Goal: Information Seeking & Learning: Learn about a topic

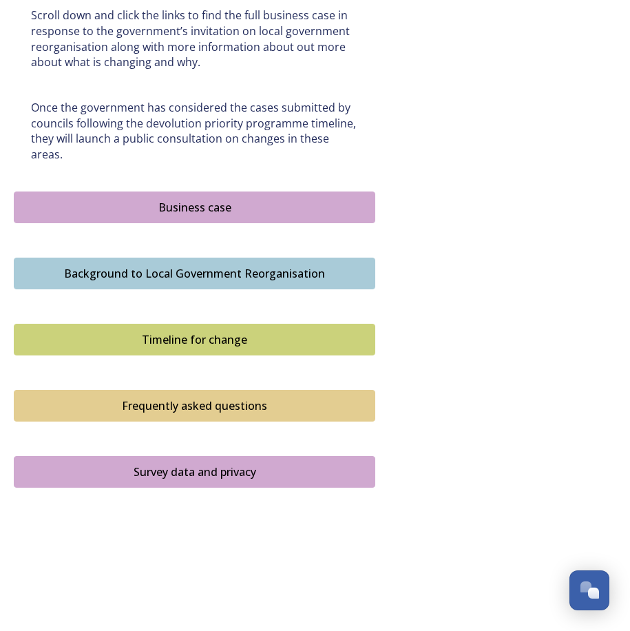
scroll to position [791, 0]
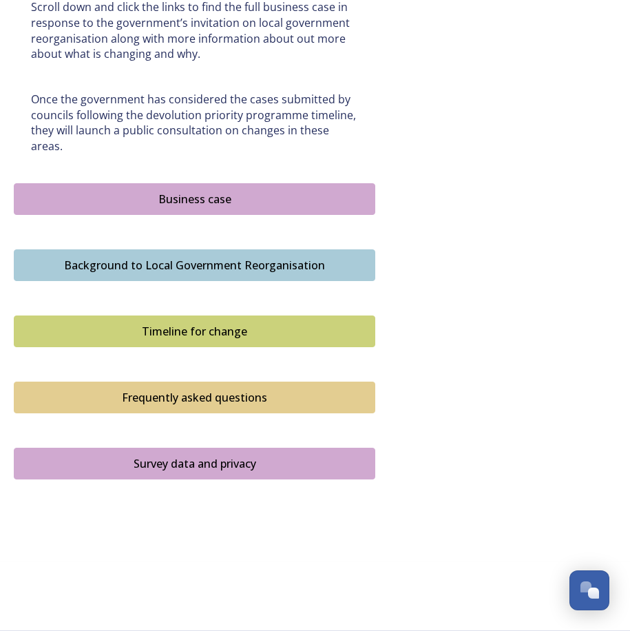
click at [299, 198] on div "Business case" at bounding box center [194, 199] width 347 height 17
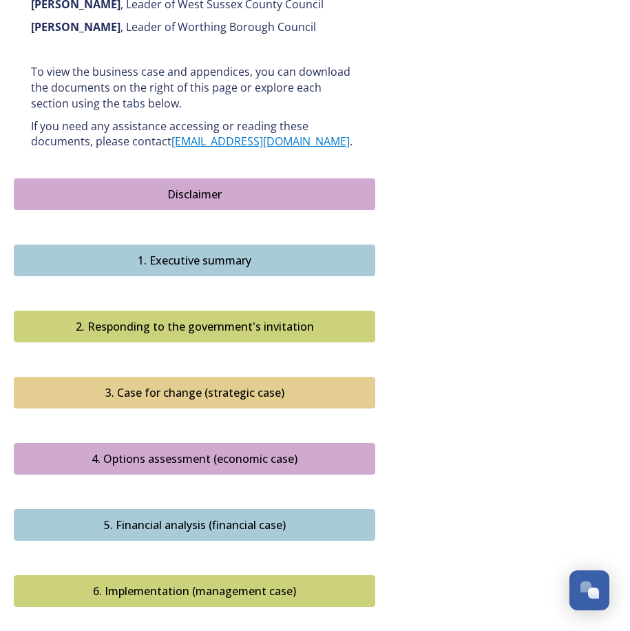
scroll to position [1516, 0]
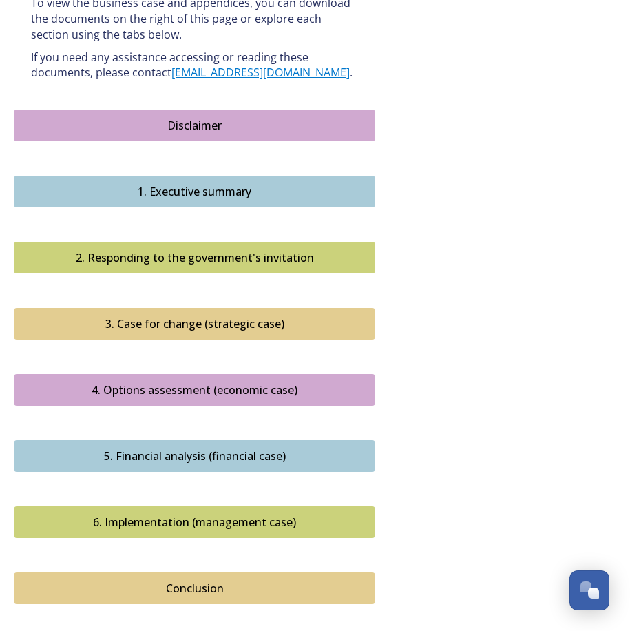
click at [237, 448] on div "5. Financial analysis (financial case)" at bounding box center [194, 456] width 347 height 17
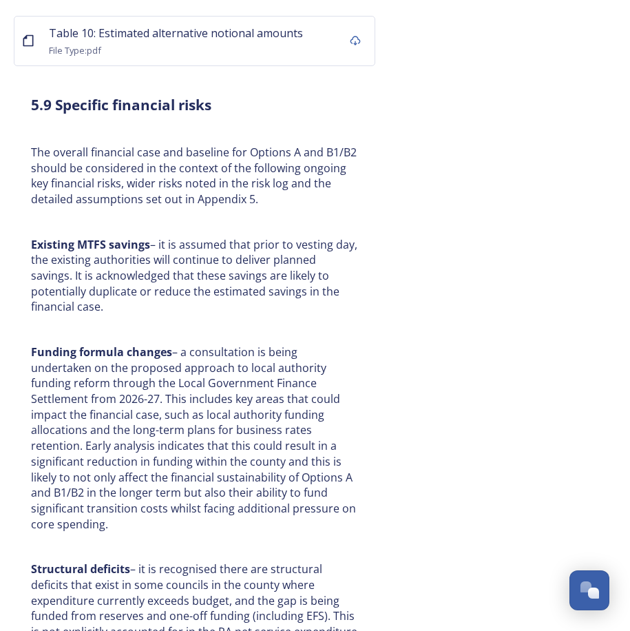
scroll to position [7136, 0]
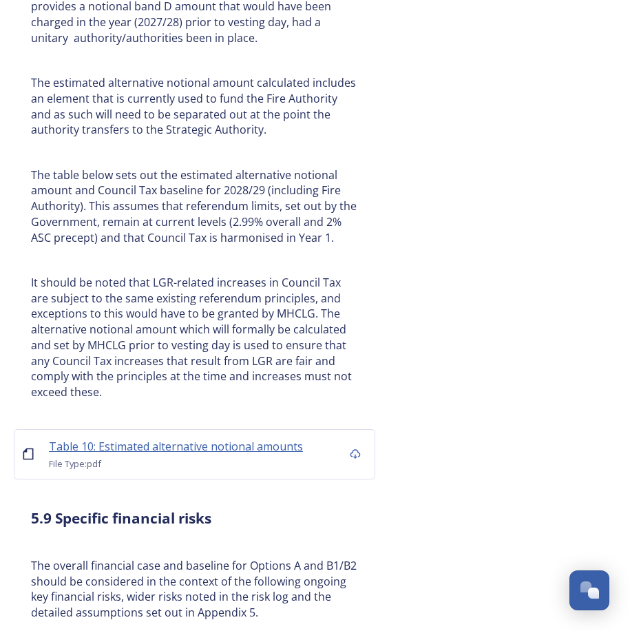
click at [230, 439] on span "Table 10: Estimated alternative notional amounts" at bounding box center [176, 446] width 254 height 15
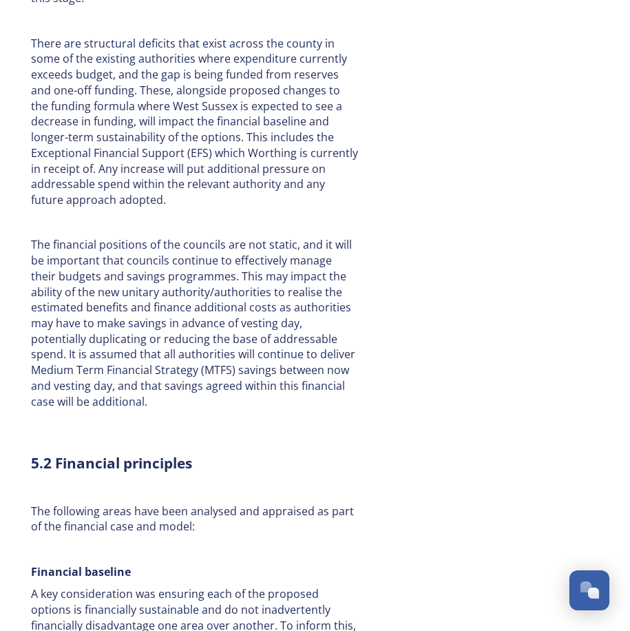
scroll to position [0, 0]
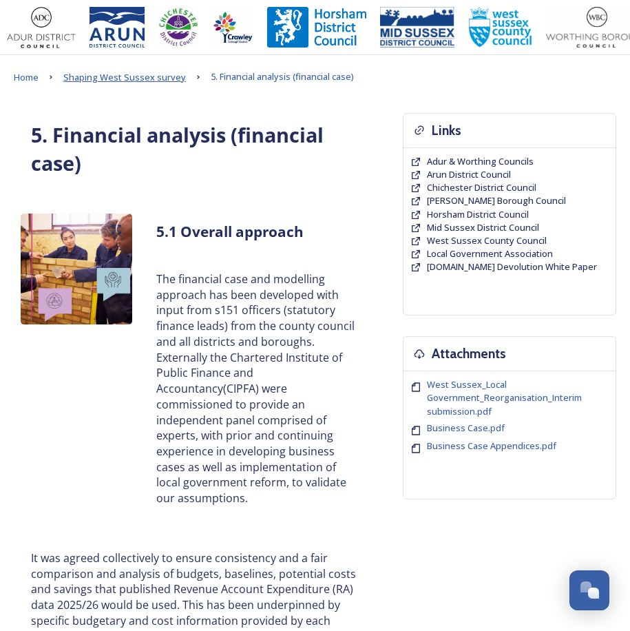
click at [115, 81] on span "Shaping West Sussex survey" at bounding box center [124, 77] width 123 height 12
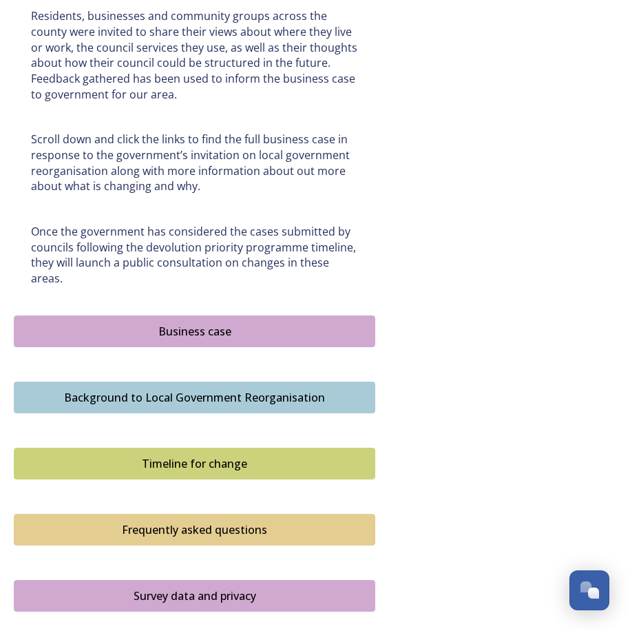
scroll to position [791, 0]
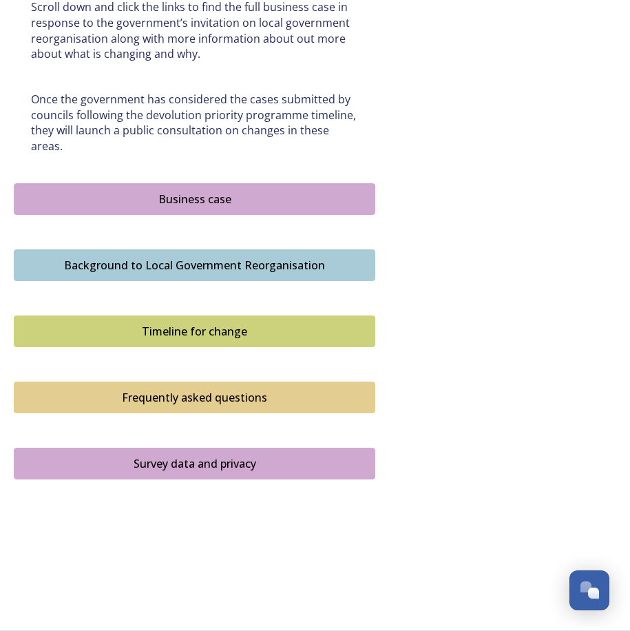
click at [263, 194] on div "Business case" at bounding box center [194, 199] width 347 height 17
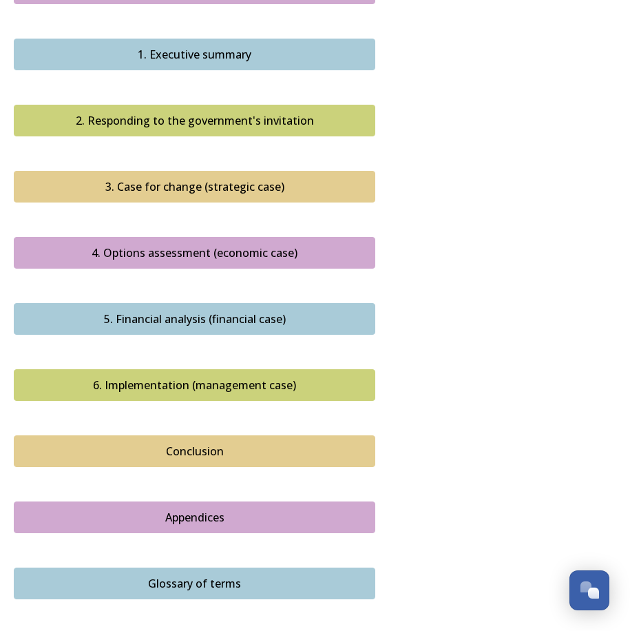
scroll to position [1653, 0]
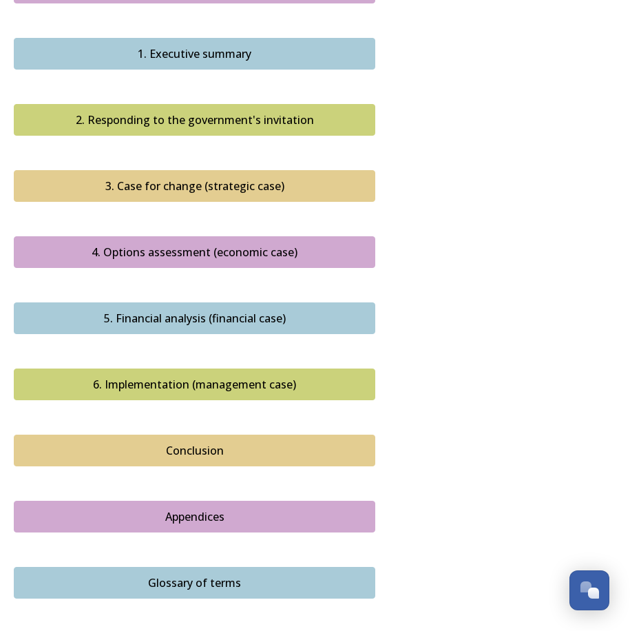
click at [246, 376] on div "6. Implementation (management case)" at bounding box center [194, 384] width 347 height 17
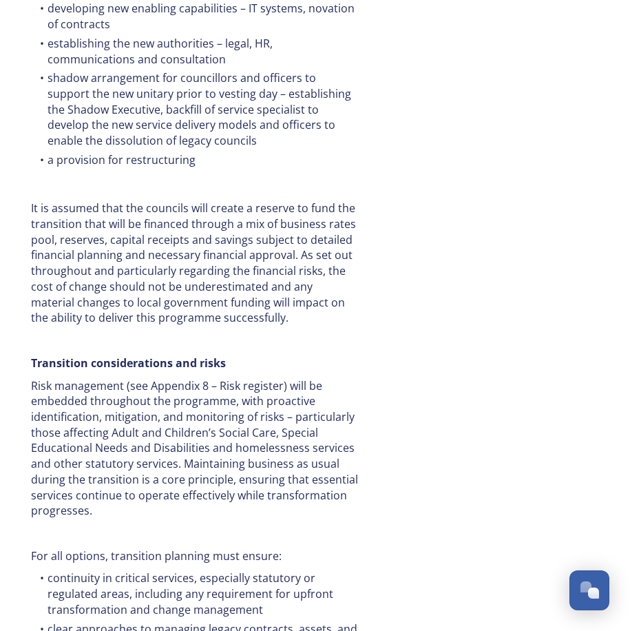
scroll to position [7569, 0]
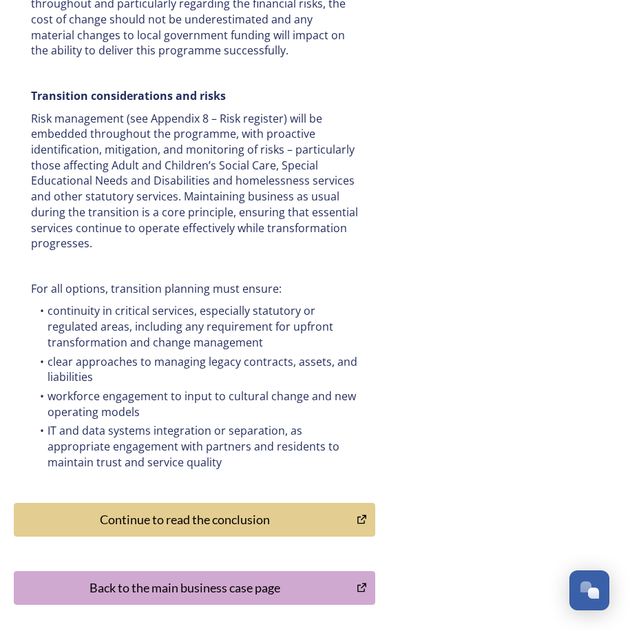
click at [223, 579] on div "Back to the main business case page" at bounding box center [185, 588] width 328 height 19
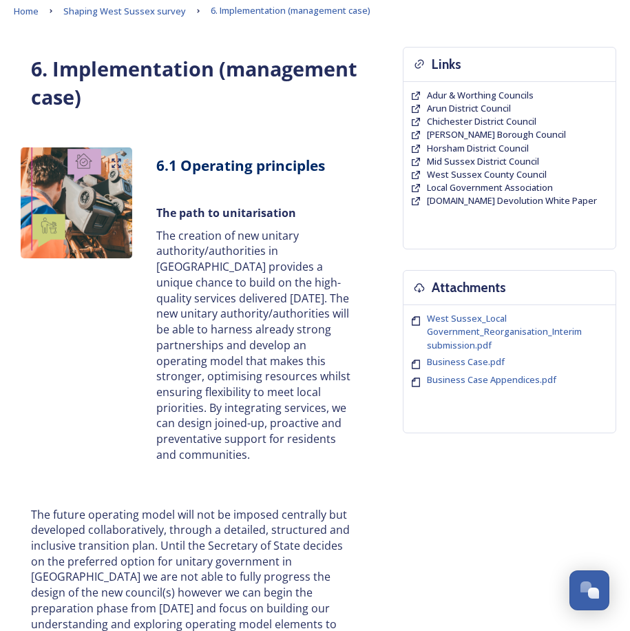
scroll to position [0, 0]
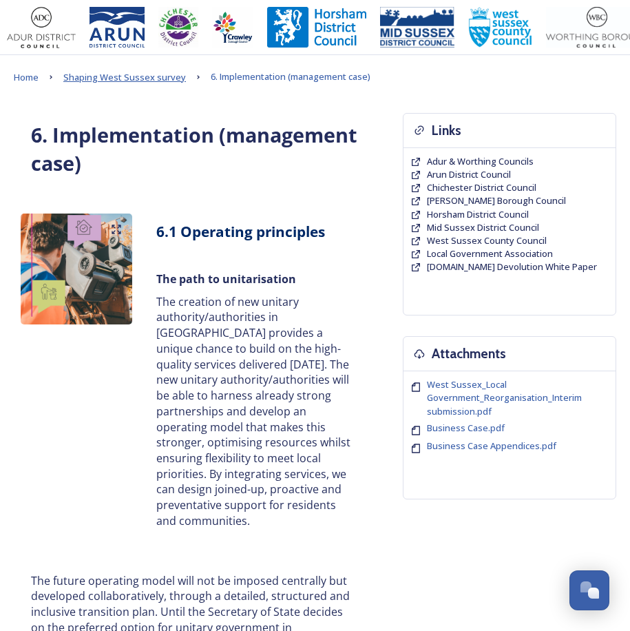
click at [157, 79] on span "Shaping West Sussex survey" at bounding box center [124, 77] width 123 height 12
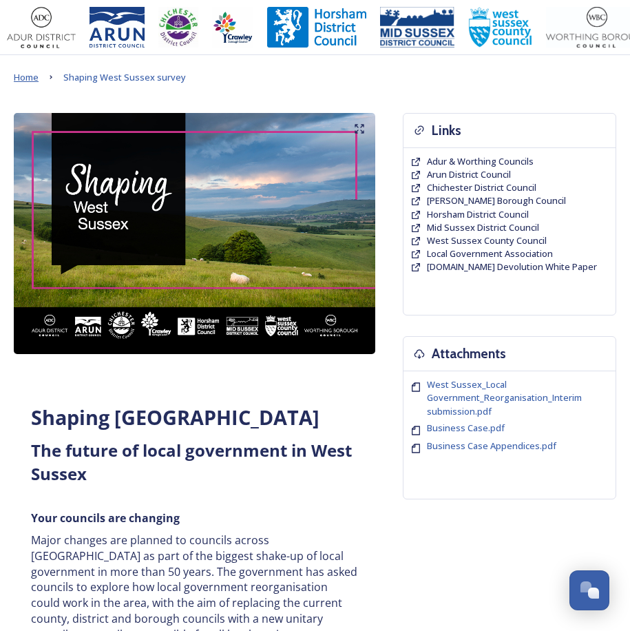
click at [34, 74] on span "Home" at bounding box center [26, 77] width 25 height 12
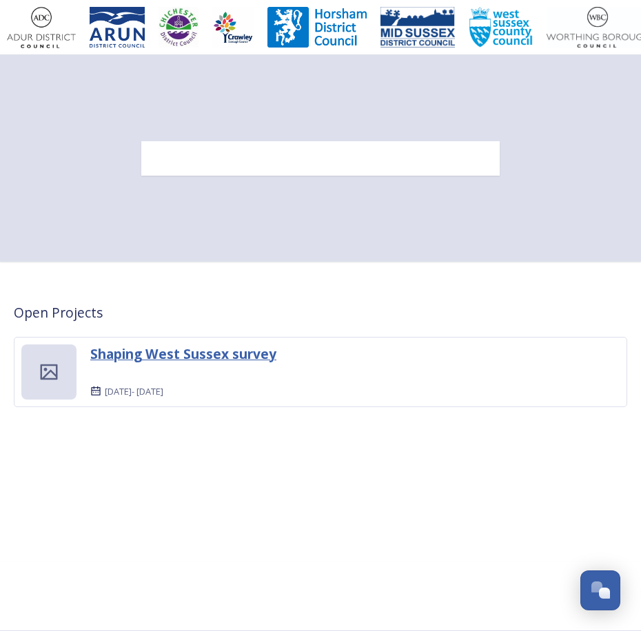
click at [145, 354] on strong "Shaping West Sussex survey" at bounding box center [183, 353] width 186 height 19
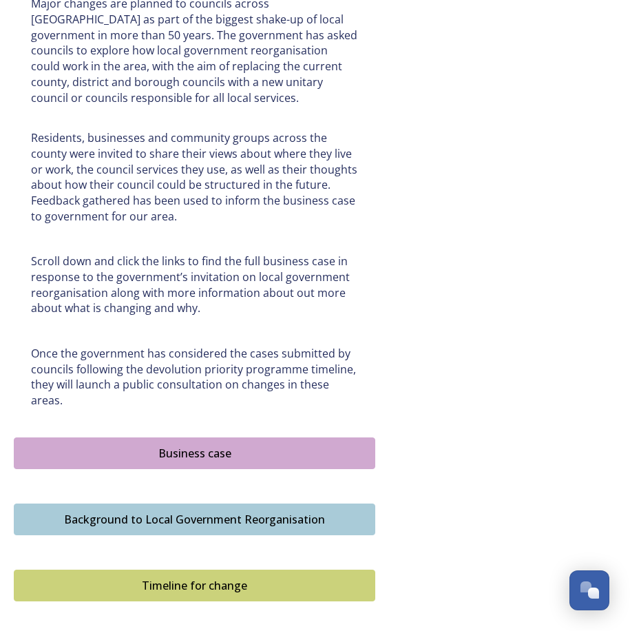
scroll to position [758, 0]
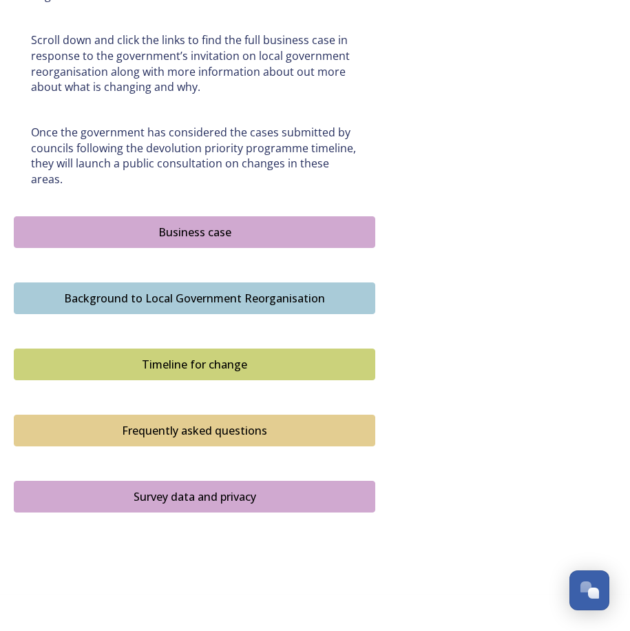
click at [198, 234] on div "Business case" at bounding box center [194, 232] width 347 height 17
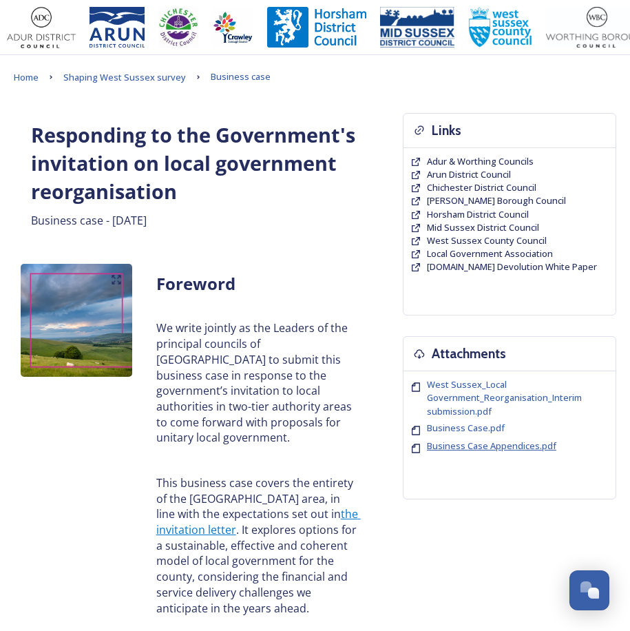
click at [510, 448] on span "Business Case Appendices.pdf" at bounding box center [492, 445] width 130 height 12
click at [451, 424] on span "Business Case.pdf" at bounding box center [466, 428] width 78 height 12
